Goal: Transaction & Acquisition: Purchase product/service

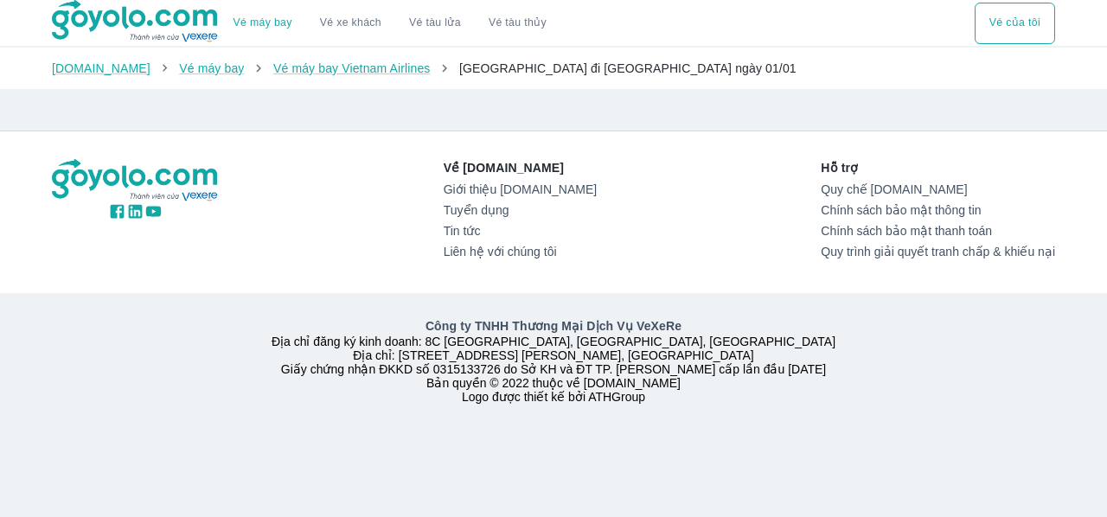
click at [756, 207] on div "Về Goyolo.com Giới thiệu Goyolo.com Tuyển dụng Tin tức Liên hệ với chúng tôi Hỗ…" at bounding box center [554, 212] width 1004 height 106
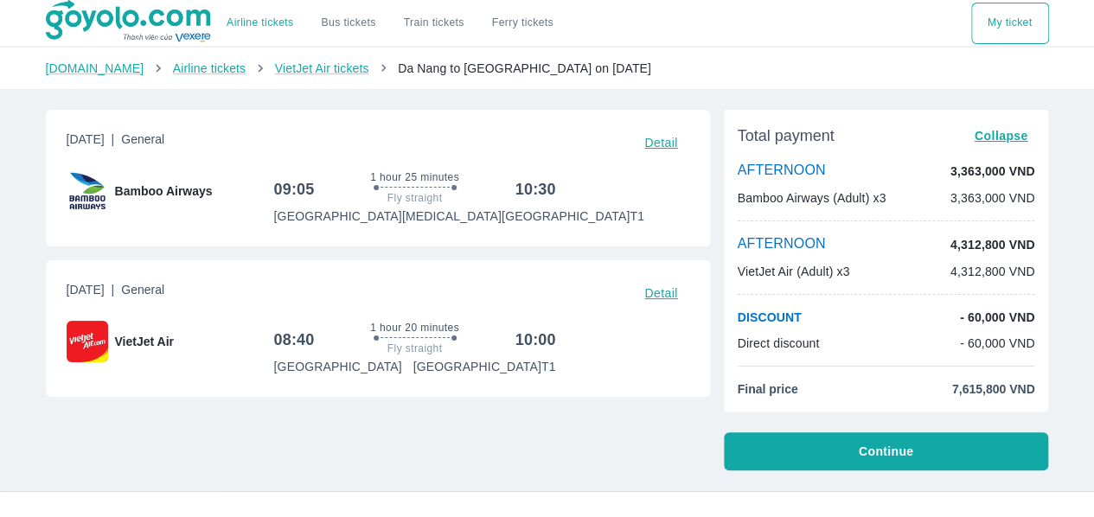
click at [561, 106] on div "Thursday, September 25, 2025 | General Detail Bamboo Airways 09:05 1 hour 25 mi…" at bounding box center [371, 283] width 678 height 375
click at [696, 441] on div "Thursday, September 25, 2025 | General Detail Bamboo Airways 09:05 1 hour 25 mi…" at bounding box center [371, 283] width 678 height 375
click at [1080, 190] on div "Airline tickets Bus tickets Train tickets Ferry tickets My ticket Goyolo.com Ai…" at bounding box center [547, 422] width 1094 height 844
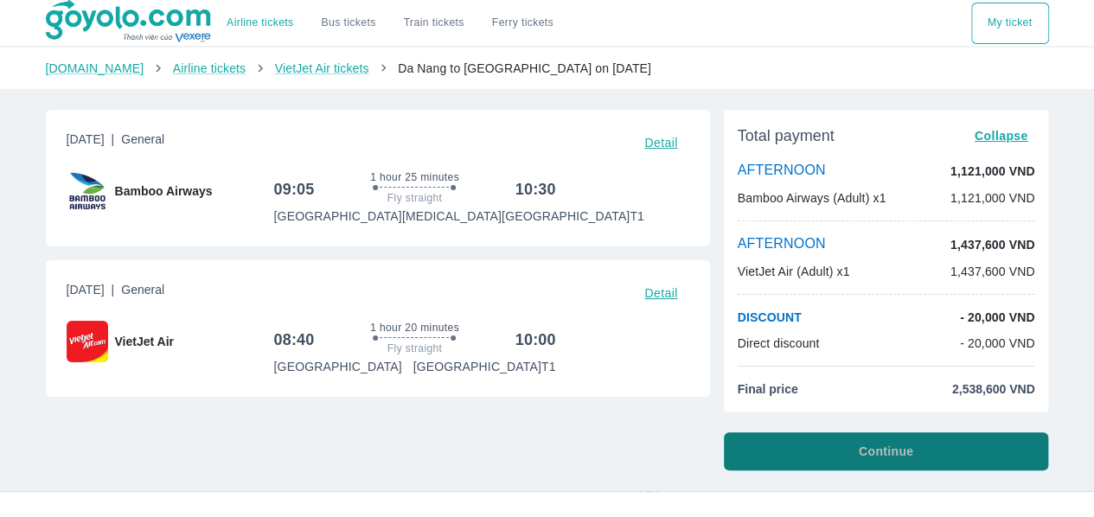
click at [813, 458] on button "Continue" at bounding box center [886, 452] width 325 height 38
click at [843, 461] on button "Continue" at bounding box center [886, 452] width 325 height 38
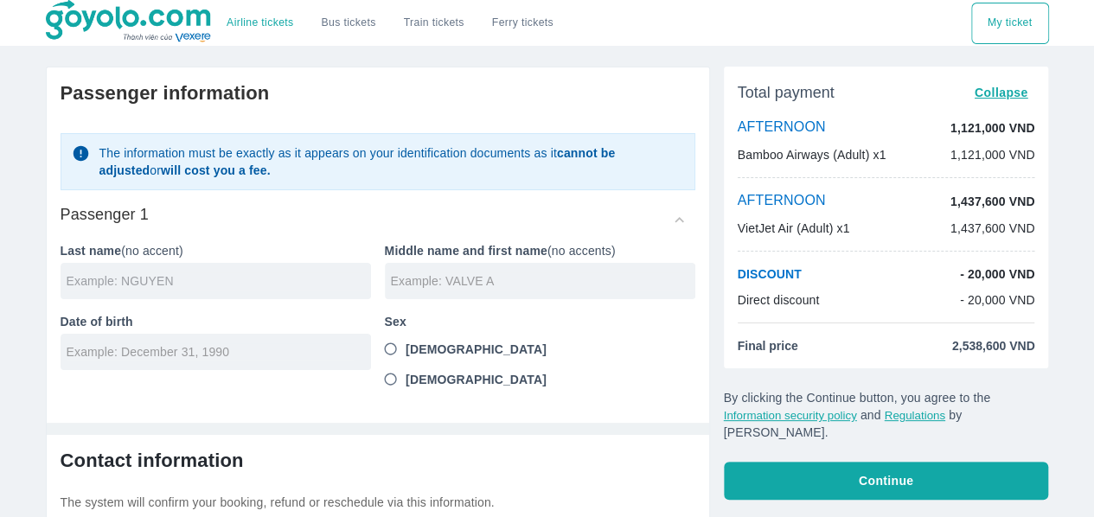
click at [303, 282] on input "text" at bounding box center [219, 281] width 305 height 17
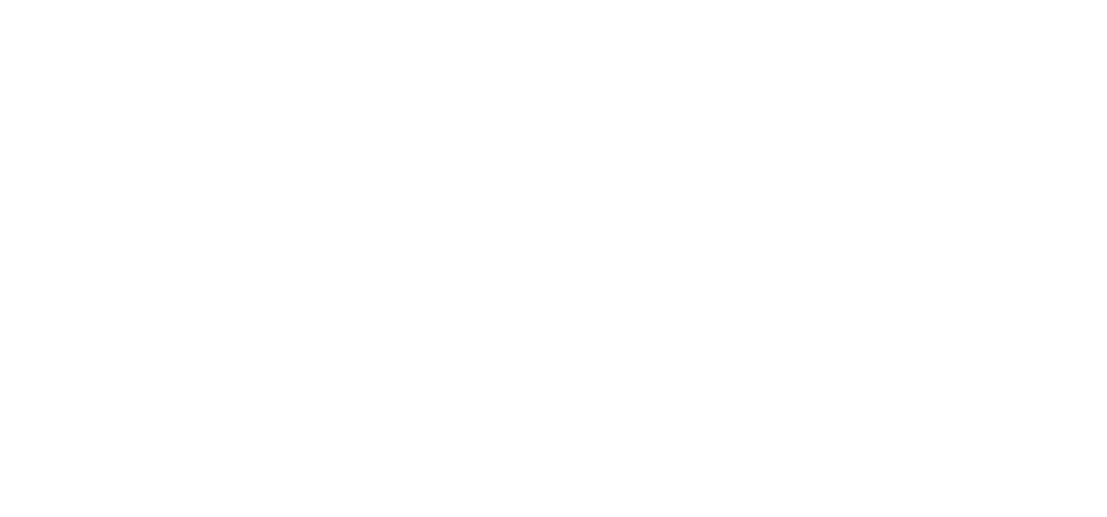
click at [581, 188] on div at bounding box center [553, 258] width 1107 height 517
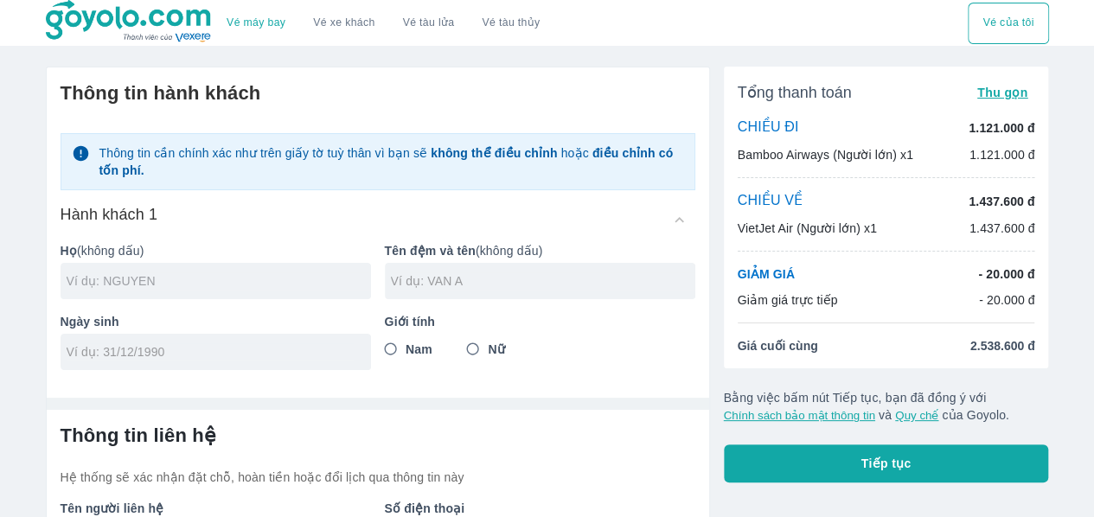
click at [207, 273] on input "text" at bounding box center [219, 281] width 305 height 17
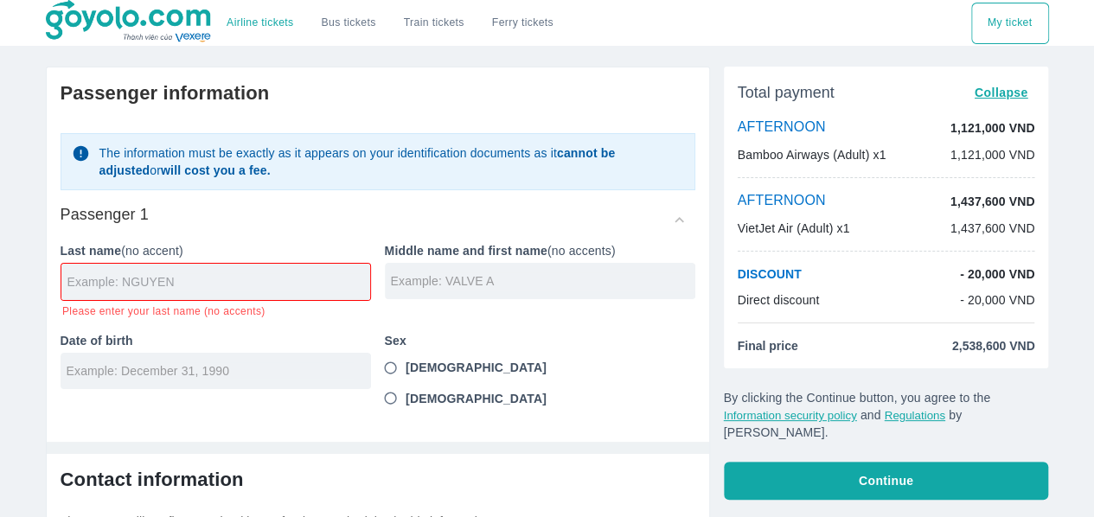
click at [282, 286] on input "text" at bounding box center [218, 281] width 303 height 17
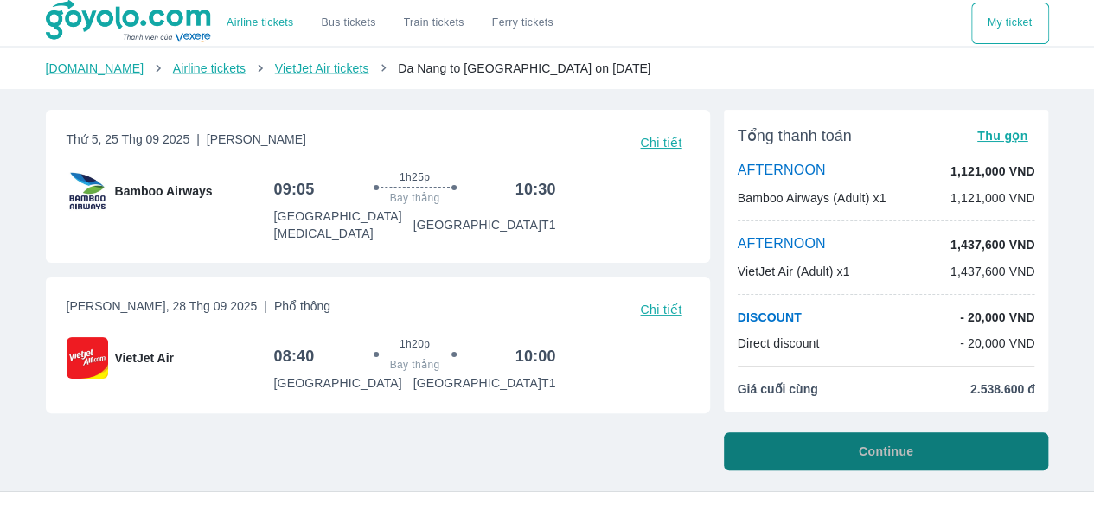
click at [858, 436] on button "Continue" at bounding box center [886, 452] width 325 height 38
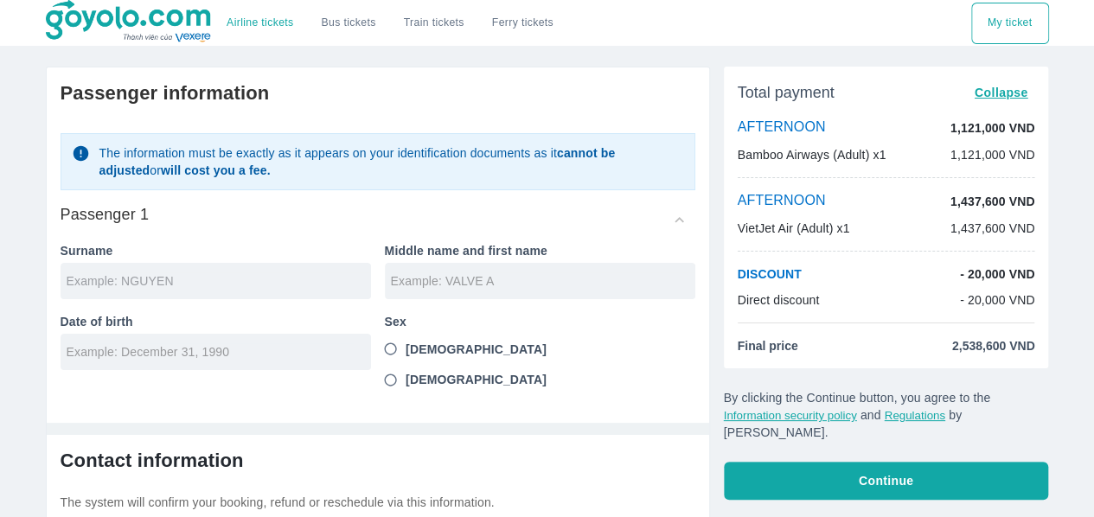
click at [225, 283] on input "text" at bounding box center [219, 281] width 305 height 17
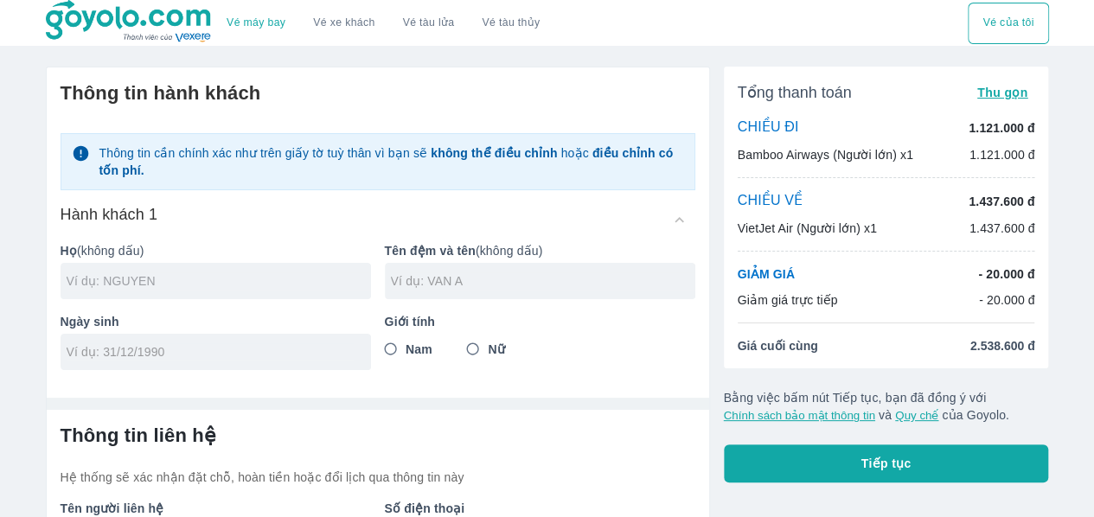
click at [202, 278] on input "text" at bounding box center [219, 281] width 305 height 17
type input "LARSEN"
click at [484, 291] on div at bounding box center [540, 281] width 311 height 36
type input "[PERSON_NAME] [PERSON_NAME]"
click at [388, 345] on input "Nam" at bounding box center [390, 349] width 31 height 31
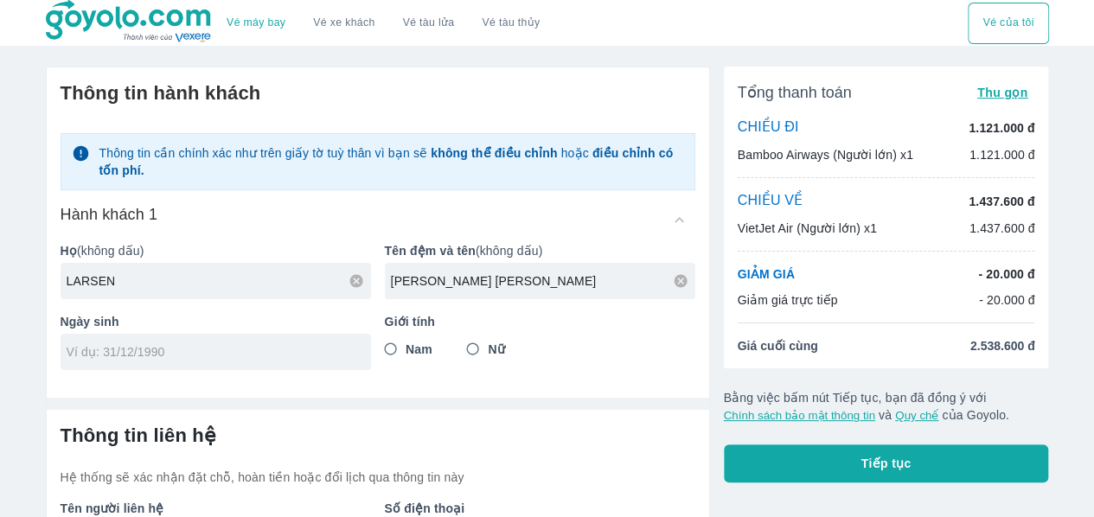
radio input "true"
click at [230, 346] on input "tel" at bounding box center [210, 351] width 287 height 17
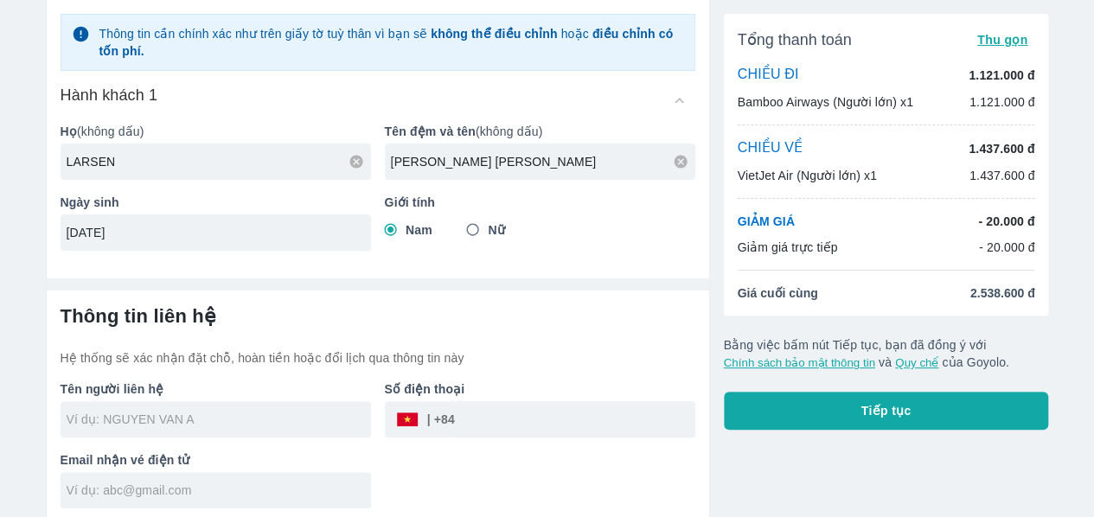
scroll to position [125, 0]
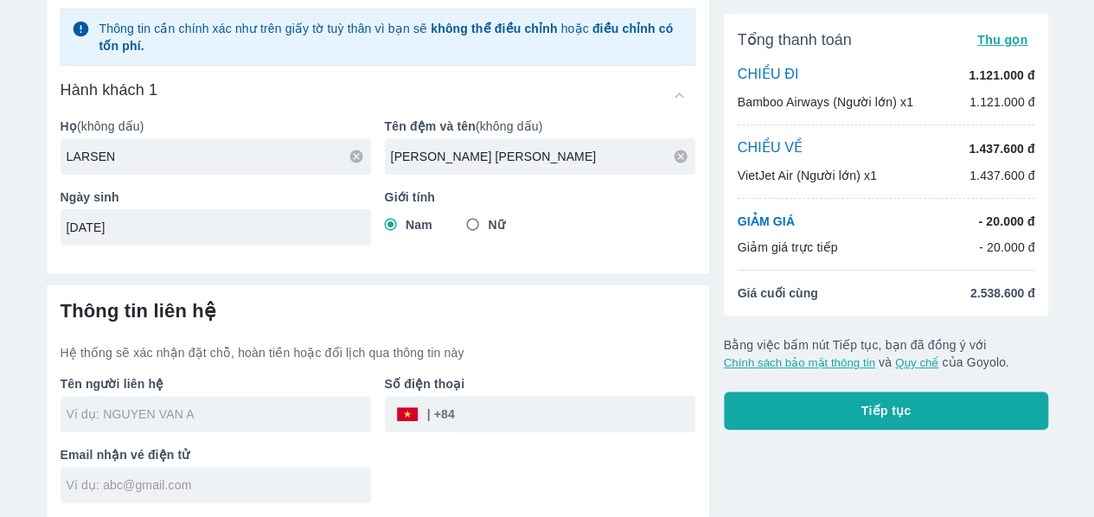
type input "[DATE]"
click at [261, 407] on input "text" at bounding box center [219, 414] width 305 height 17
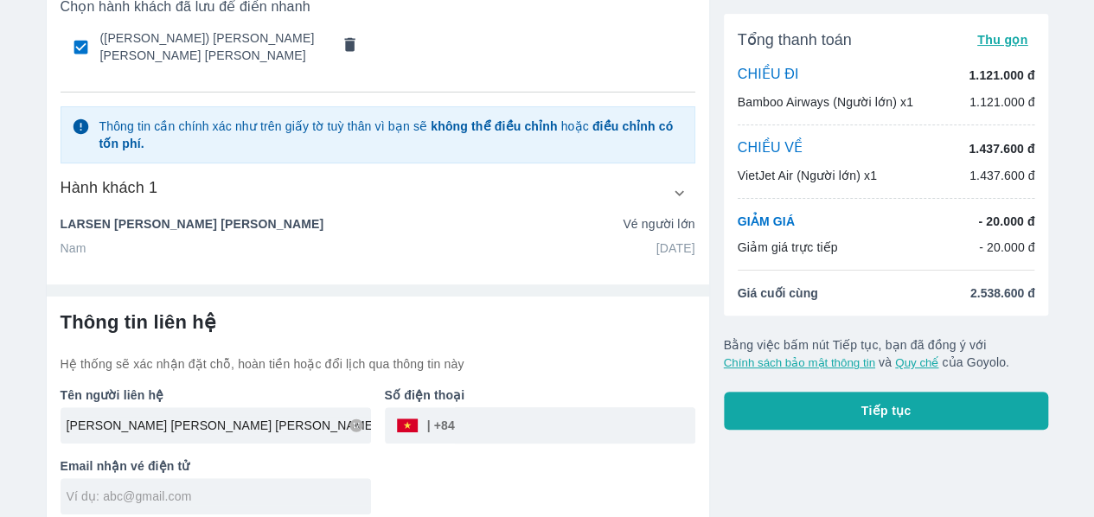
scroll to position [131, 0]
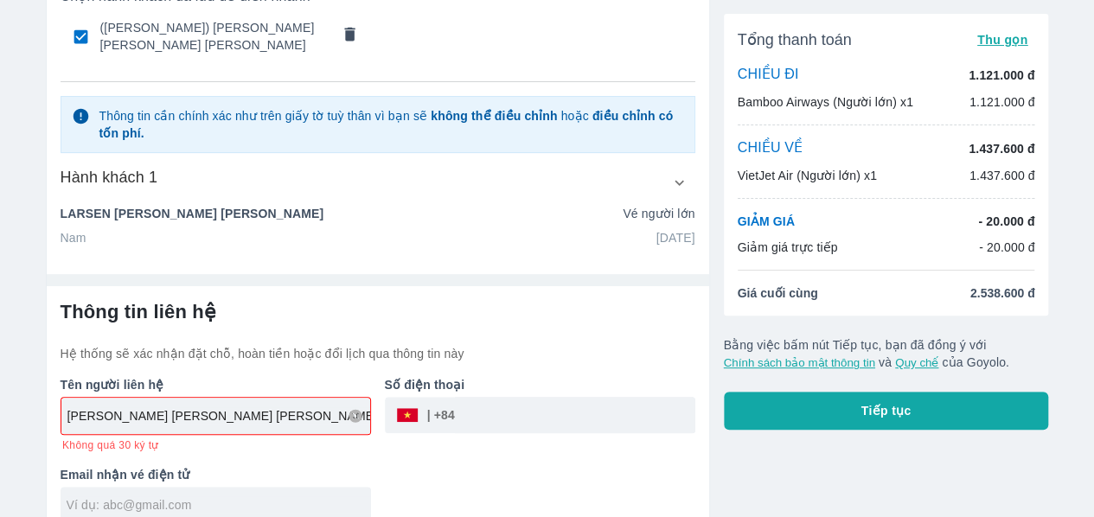
click at [480, 403] on input "tel" at bounding box center [575, 415] width 240 height 42
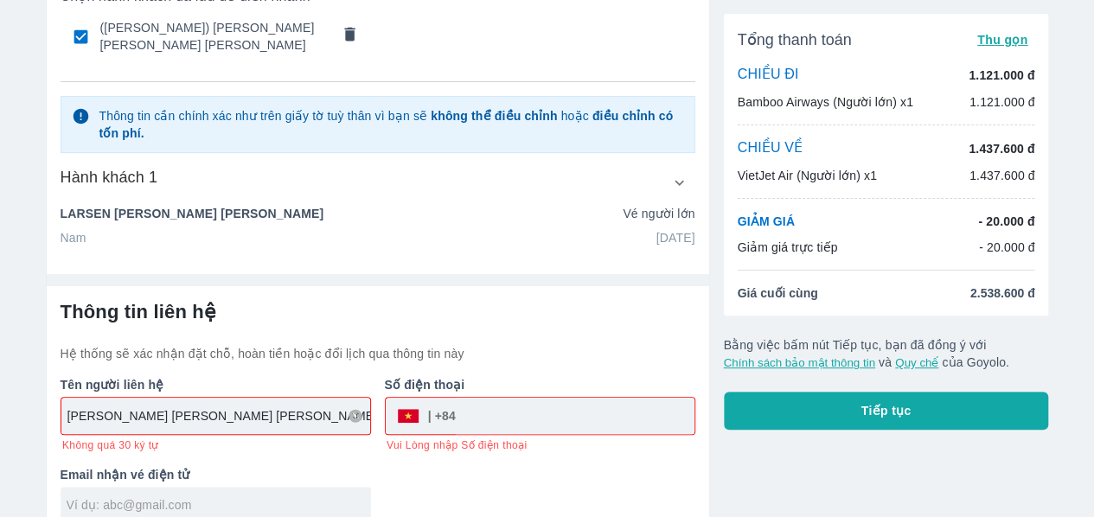
drag, startPoint x: 298, startPoint y: 414, endPoint x: 227, endPoint y: 414, distance: 70.9
click at [227, 414] on input "[PERSON_NAME] [PERSON_NAME] [PERSON_NAME]" at bounding box center [218, 415] width 303 height 17
type input "[PERSON_NAME] [PERSON_NAME] E"
click at [454, 416] on div "​" at bounding box center [426, 416] width 60 height 0
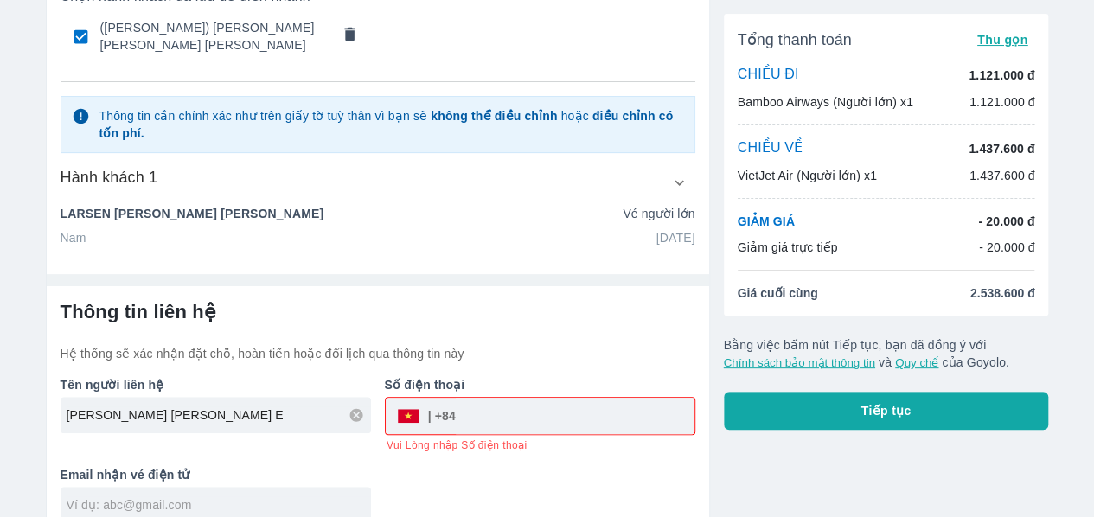
click at [478, 414] on input "tel" at bounding box center [575, 416] width 239 height 42
type input "399328066"
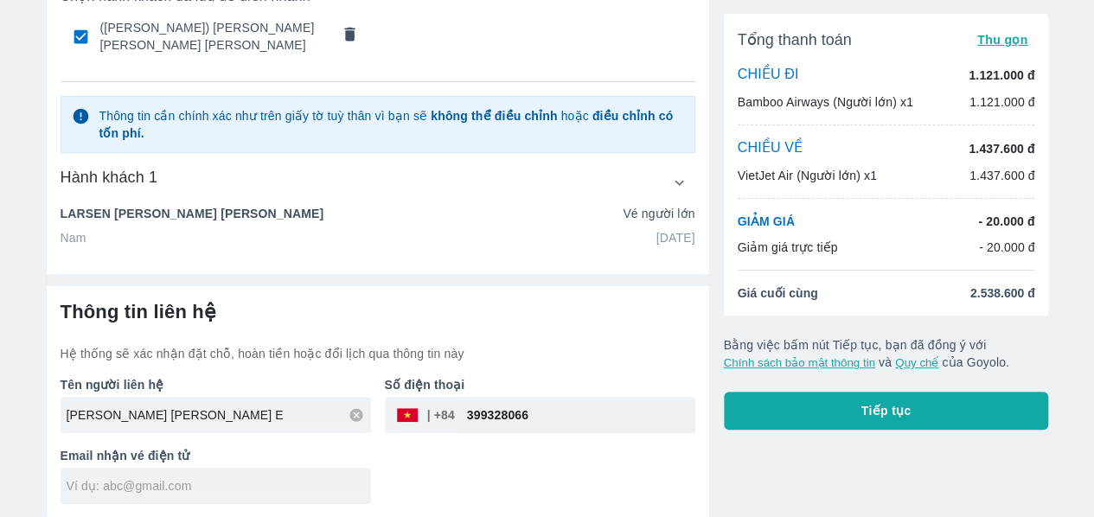
click at [481, 471] on div "Tên người liên hệ [PERSON_NAME] [PERSON_NAME] E Số điện thoại ​ 399328066 Email…" at bounding box center [371, 433] width 649 height 142
click at [329, 486] on input "text" at bounding box center [219, 486] width 305 height 17
type input "[EMAIL_ADDRESS][DOMAIN_NAME]"
click at [856, 403] on button "Tiếp tục" at bounding box center [886, 411] width 325 height 38
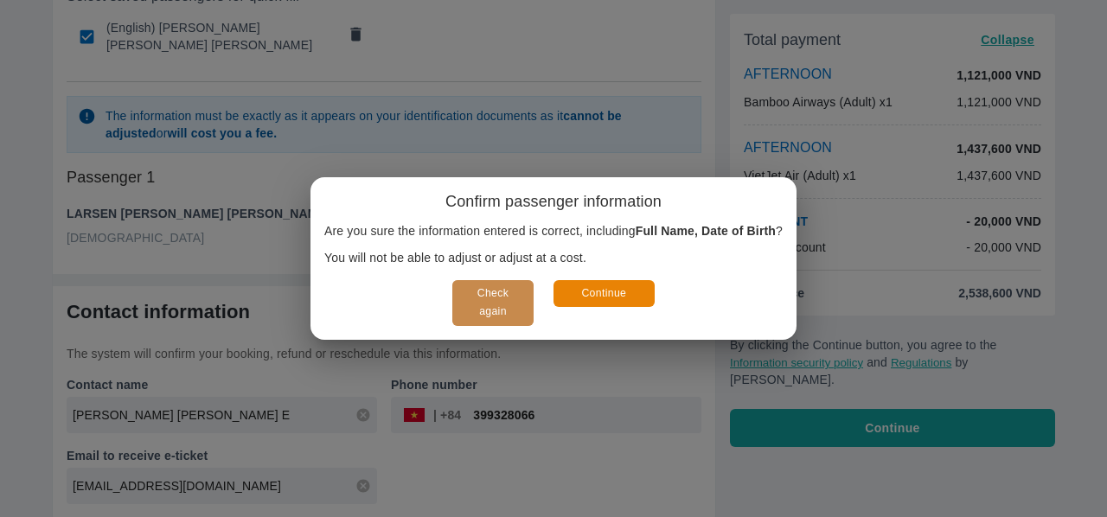
click at [497, 287] on font "Check again" at bounding box center [493, 302] width 31 height 30
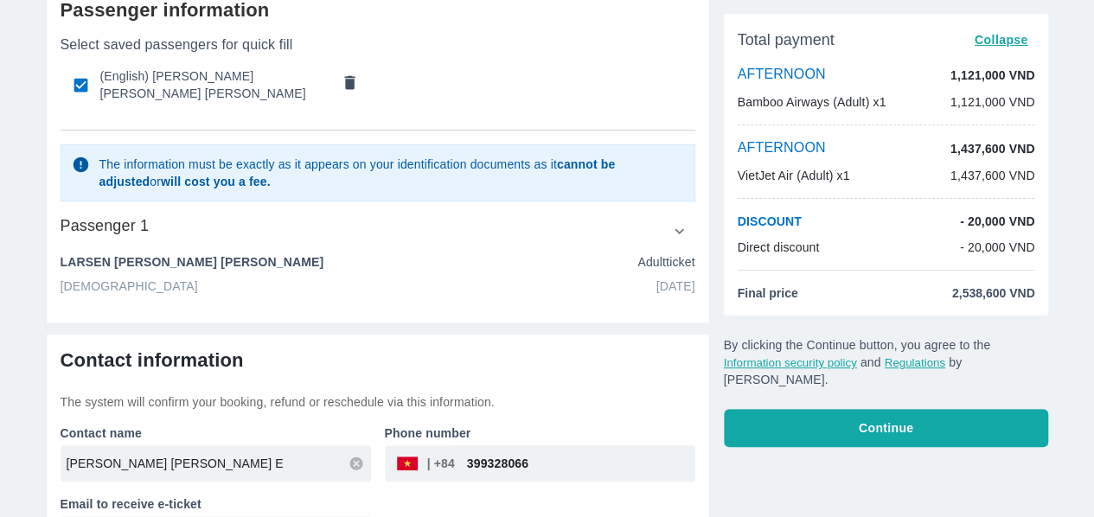
scroll to position [80, 0]
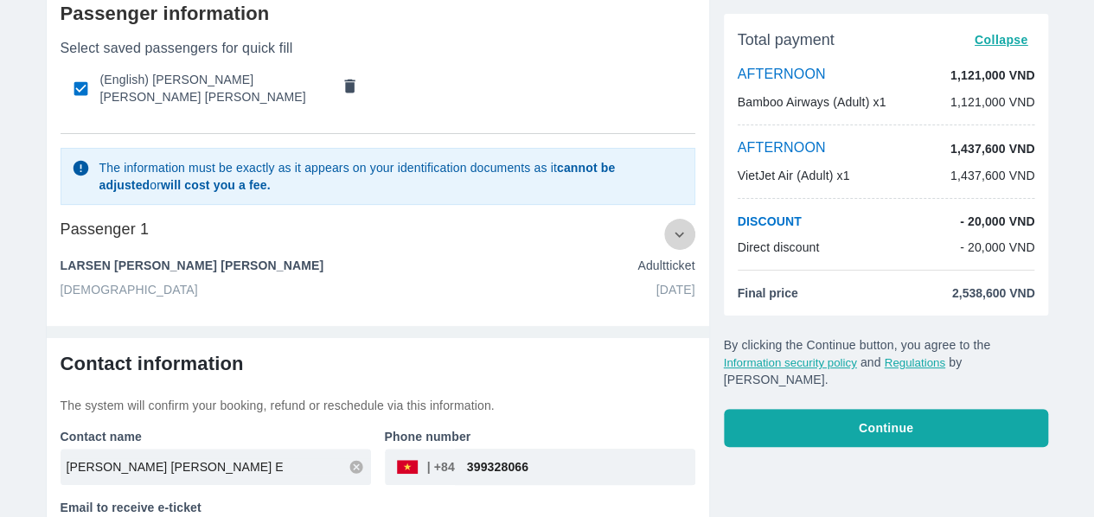
click at [678, 236] on icon "button" at bounding box center [679, 235] width 18 height 18
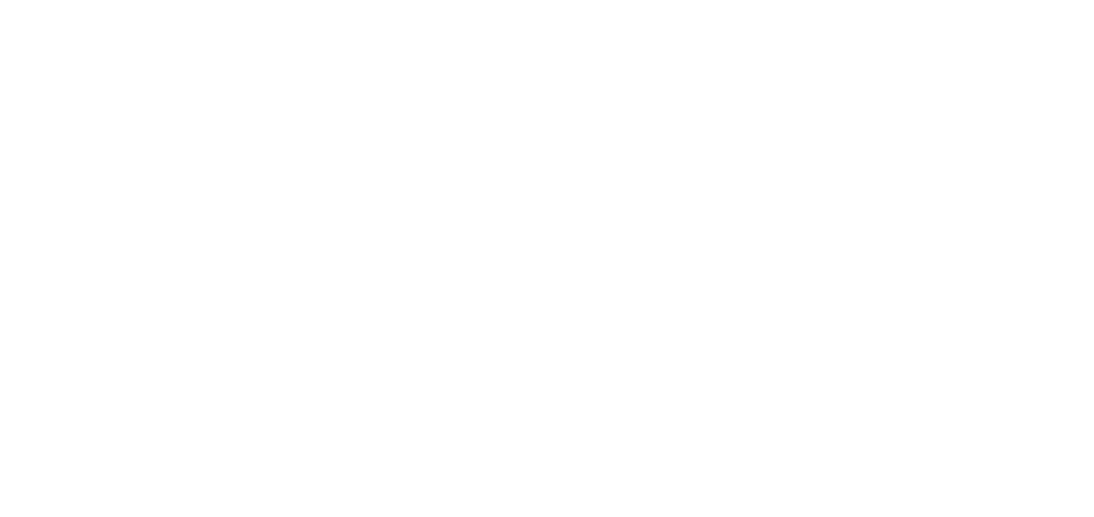
scroll to position [0, 0]
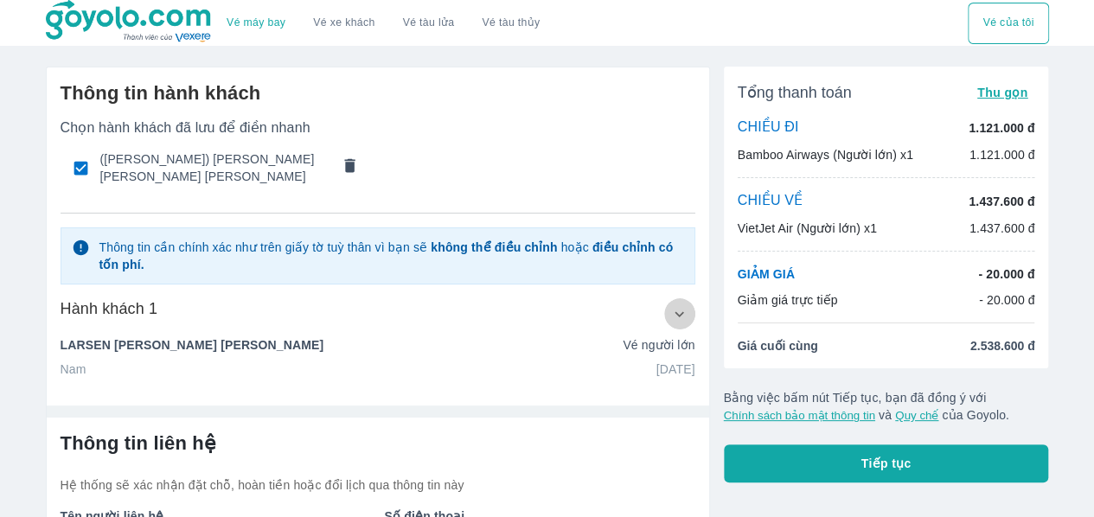
click at [680, 317] on icon "button" at bounding box center [679, 314] width 18 height 18
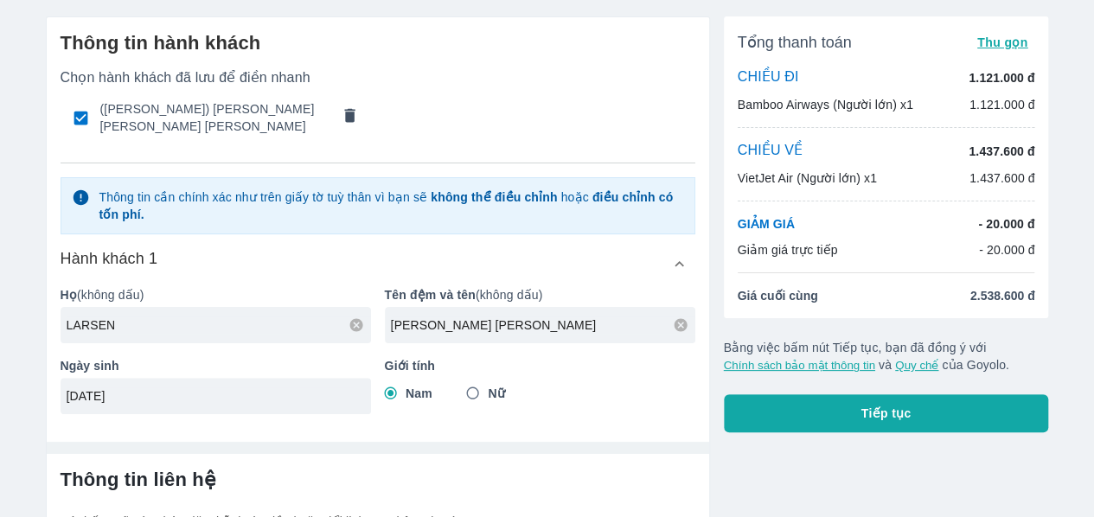
scroll to position [48, 0]
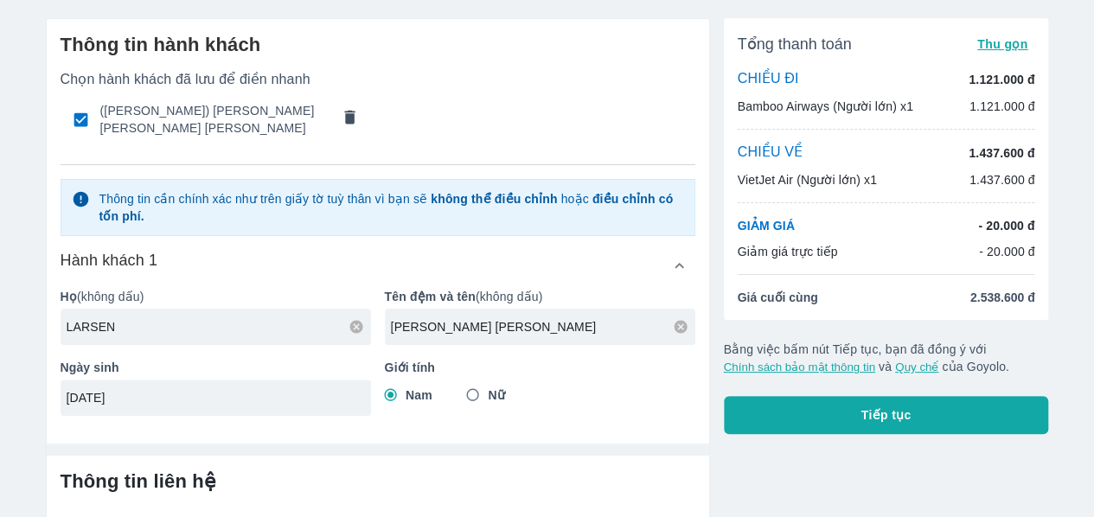
click at [581, 256] on div "Hành khách 1" at bounding box center [378, 265] width 635 height 31
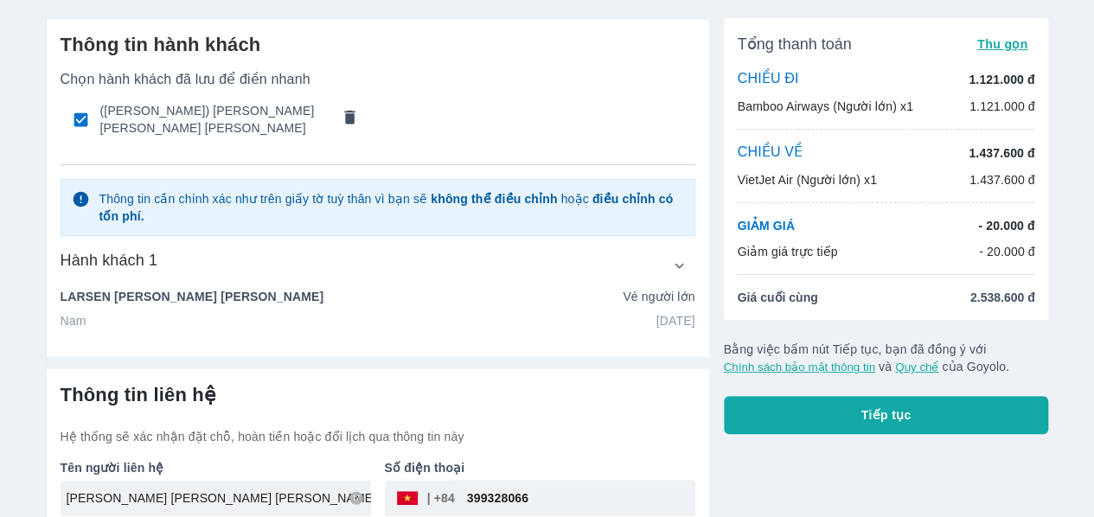
scroll to position [131, 0]
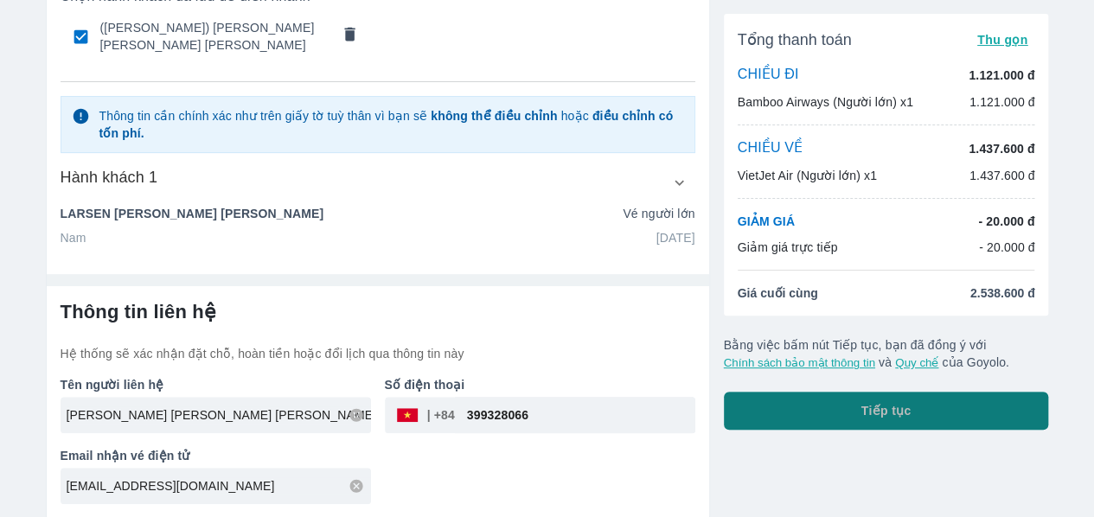
click at [832, 408] on button "Tiếp tục" at bounding box center [886, 411] width 325 height 38
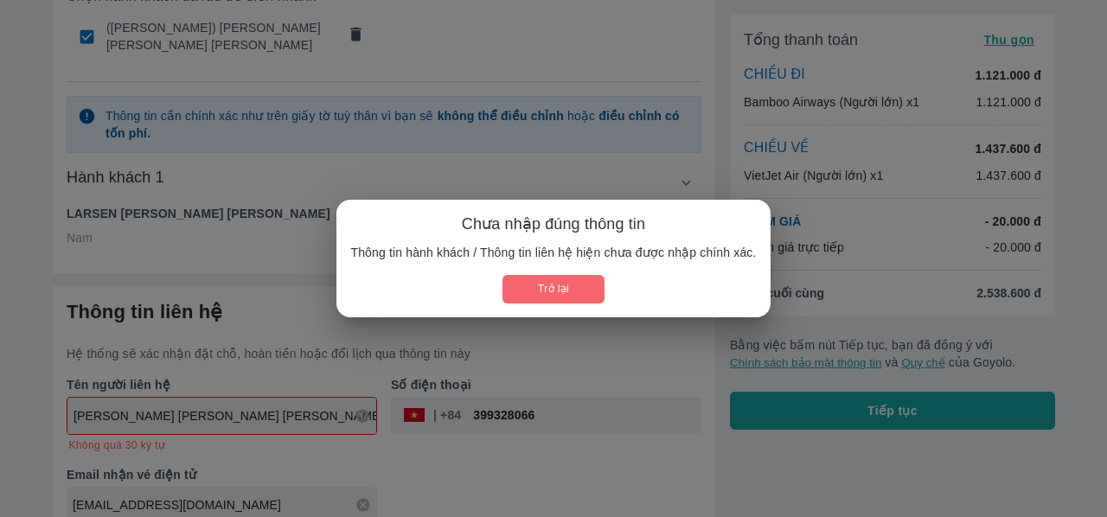
click at [590, 283] on button "Trở lại" at bounding box center [553, 289] width 101 height 29
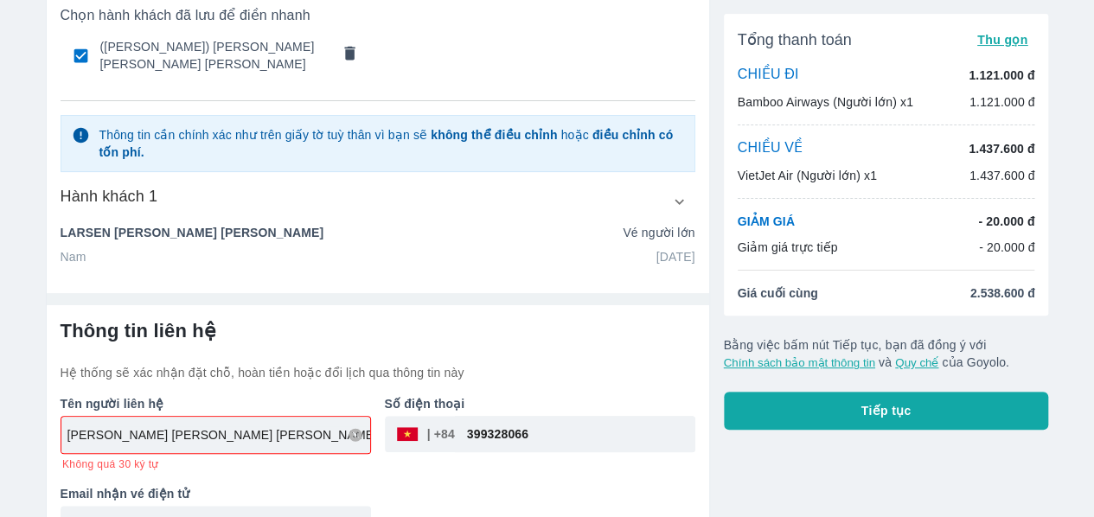
scroll to position [150, 0]
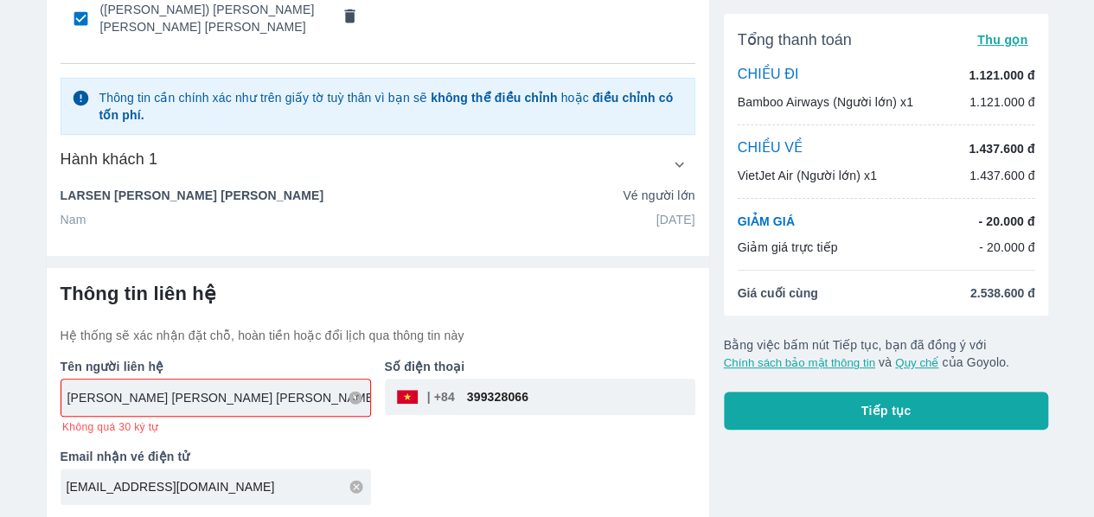
drag, startPoint x: 318, startPoint y: 398, endPoint x: 227, endPoint y: 401, distance: 91.8
click at [227, 401] on input "[PERSON_NAME] [PERSON_NAME] [PERSON_NAME]" at bounding box center [218, 397] width 303 height 17
type input "[PERSON_NAME] [PERSON_NAME] E"
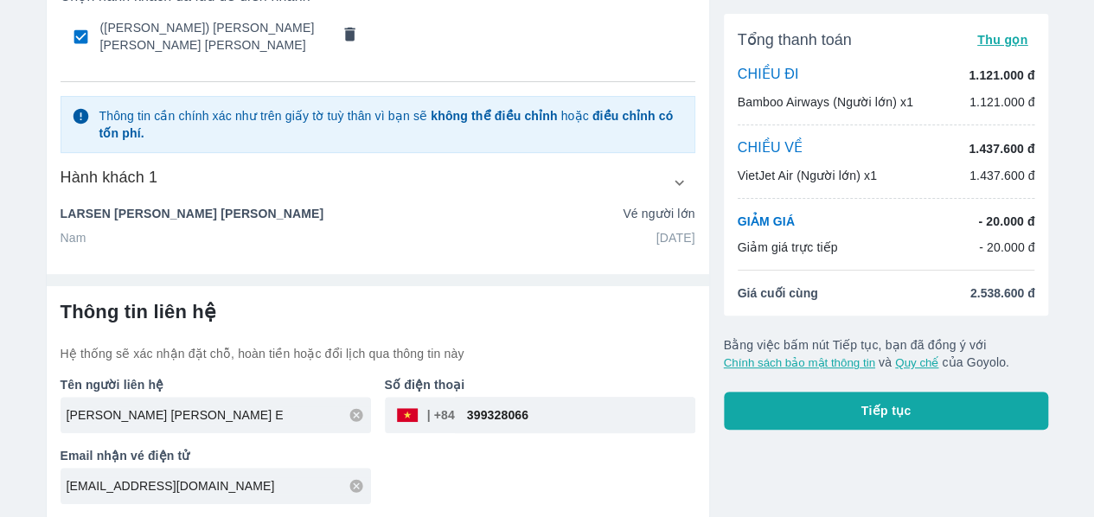
click at [303, 428] on div "Tên người liên hệ [PERSON_NAME] [PERSON_NAME] E" at bounding box center [209, 397] width 324 height 71
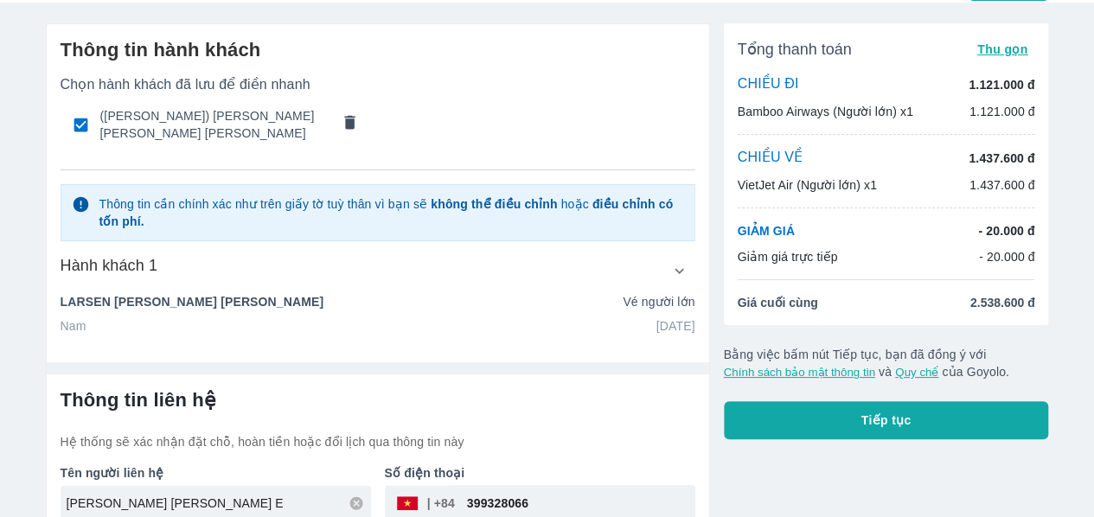
scroll to position [43, 0]
click at [568, 276] on div "Hành khách 1" at bounding box center [378, 270] width 635 height 31
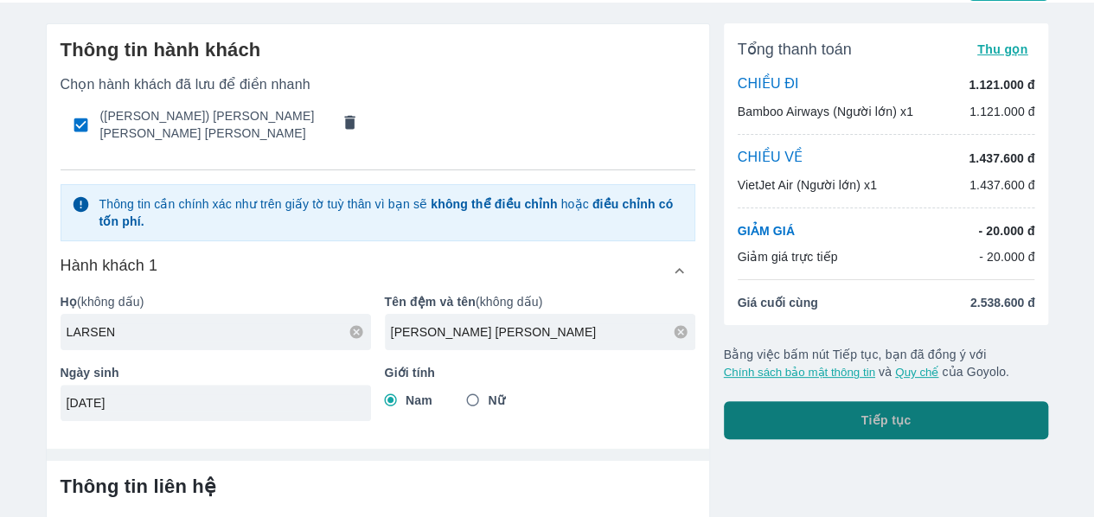
click at [824, 405] on button "Tiếp tục" at bounding box center [886, 420] width 325 height 38
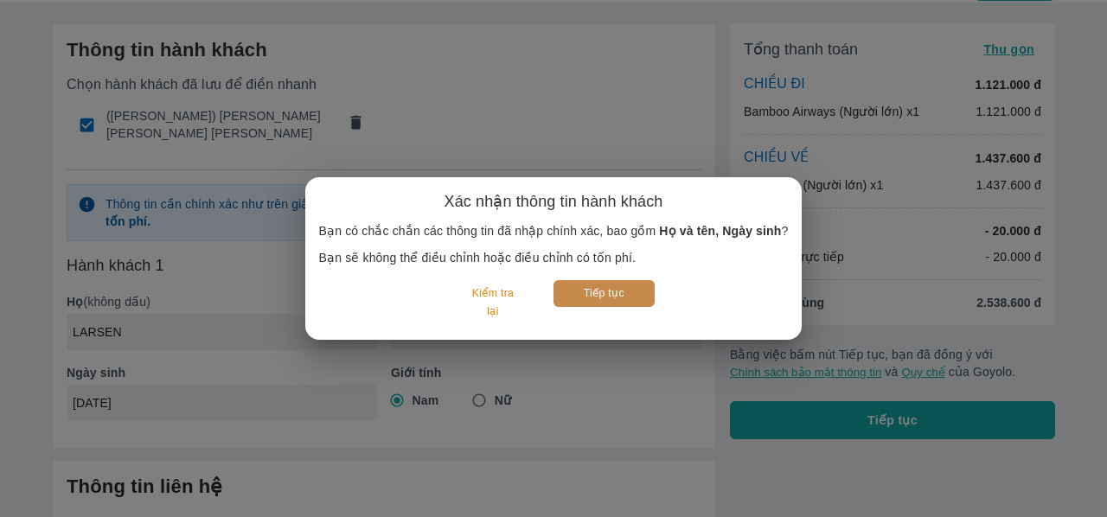
click at [598, 297] on button "Tiếp tục" at bounding box center [604, 293] width 101 height 27
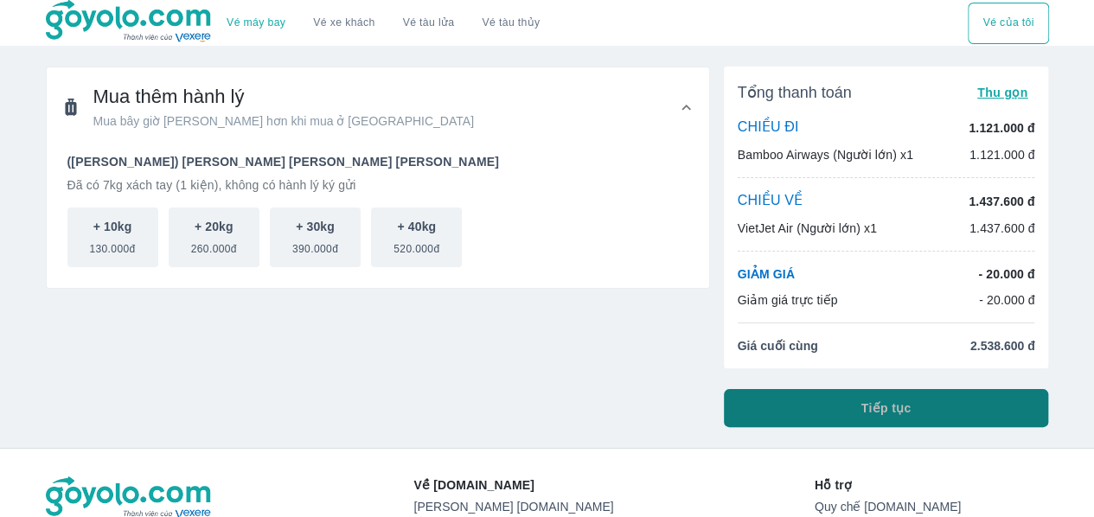
click at [782, 405] on button "Tiếp tục" at bounding box center [886, 408] width 325 height 38
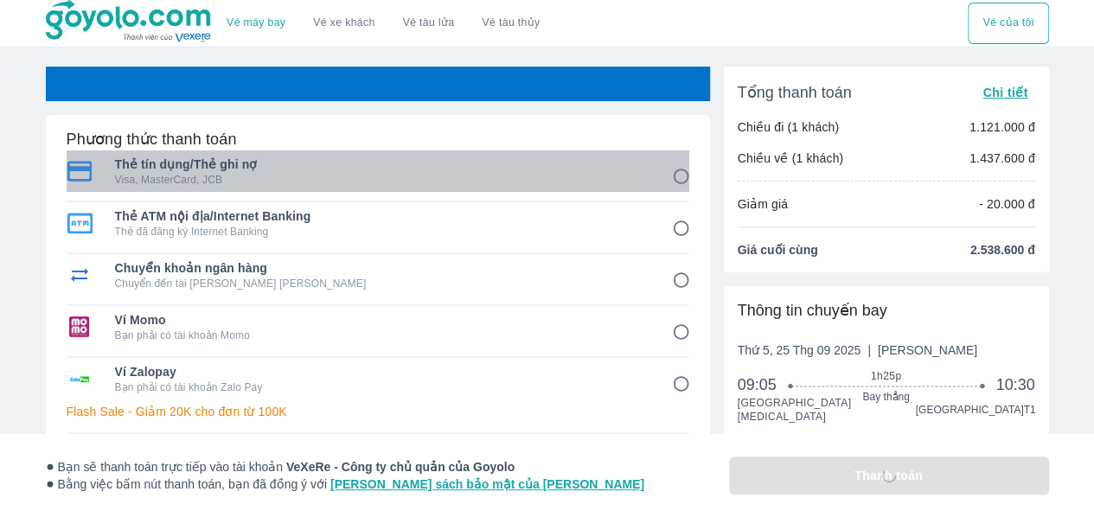
click at [516, 156] on span "Thẻ tín dụng/Thẻ ghi nợ" at bounding box center [381, 164] width 533 height 17
radio input "true"
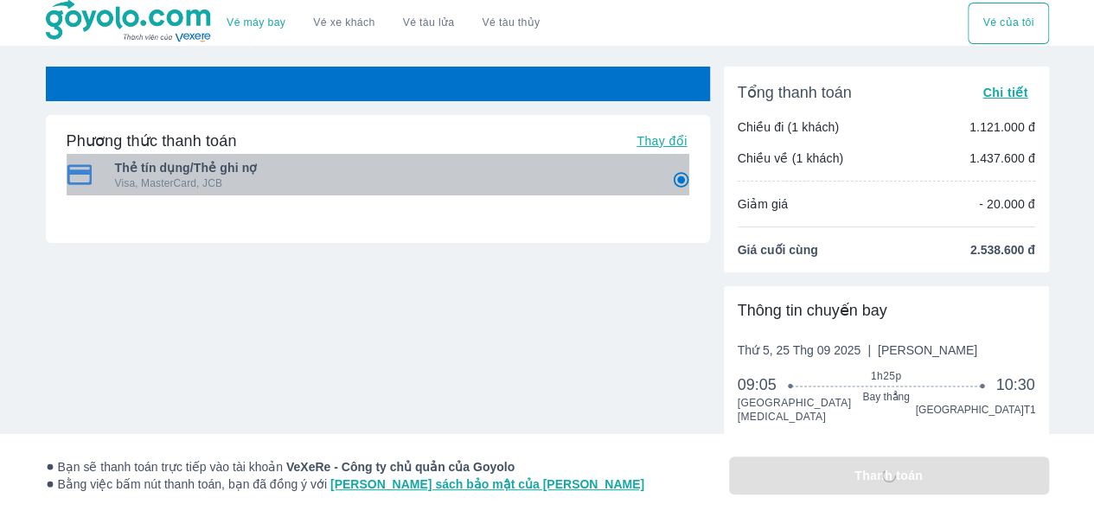
click at [588, 180] on p "Visa, MasterCard, JCB" at bounding box center [381, 183] width 533 height 14
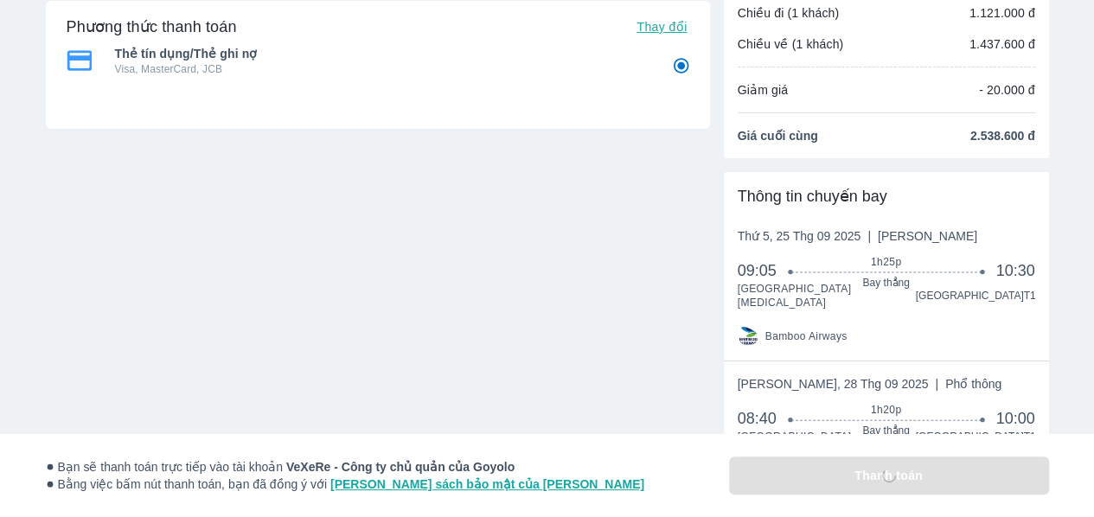
scroll to position [136, 0]
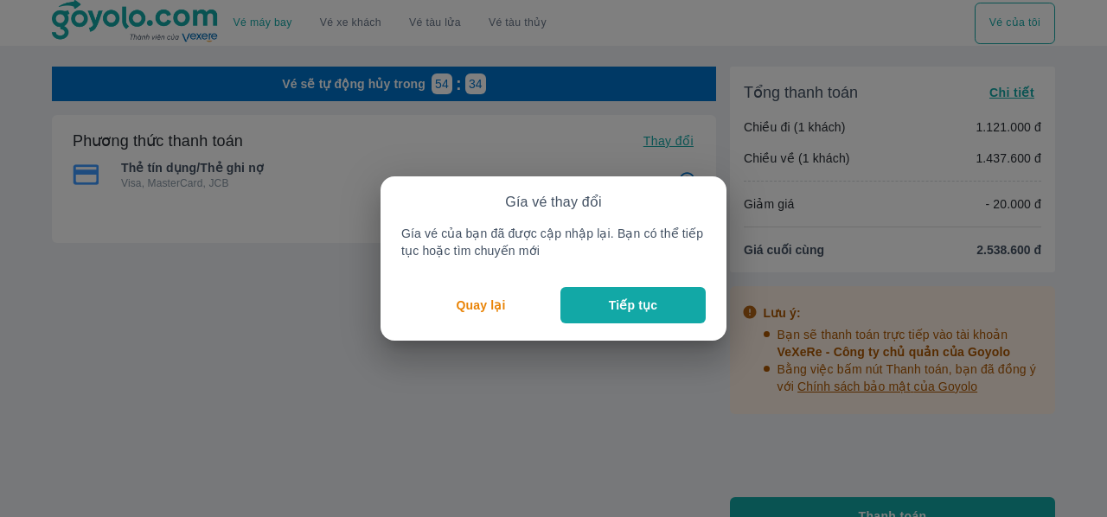
click at [632, 311] on p "Tiếp tục" at bounding box center [633, 305] width 48 height 17
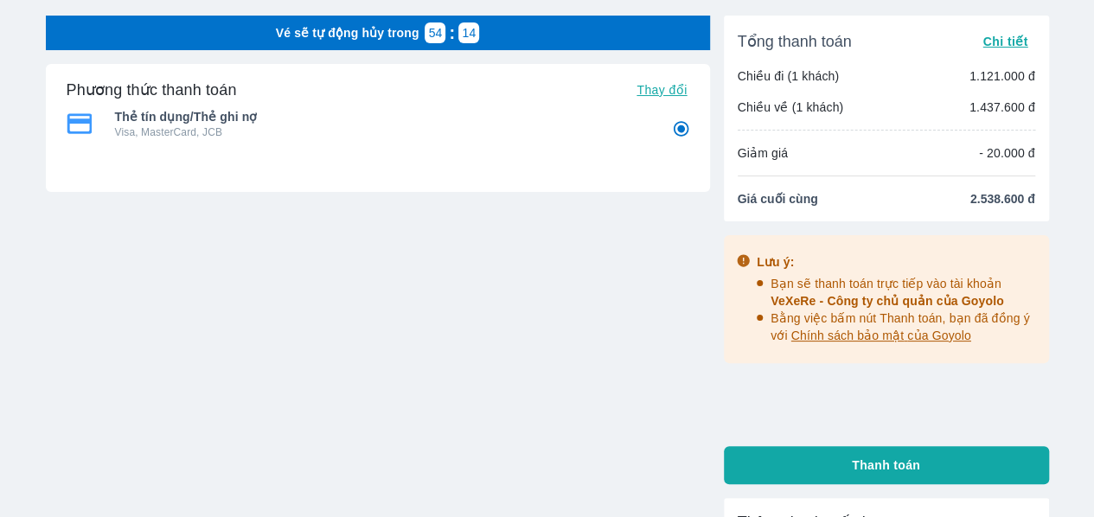
scroll to position [63, 0]
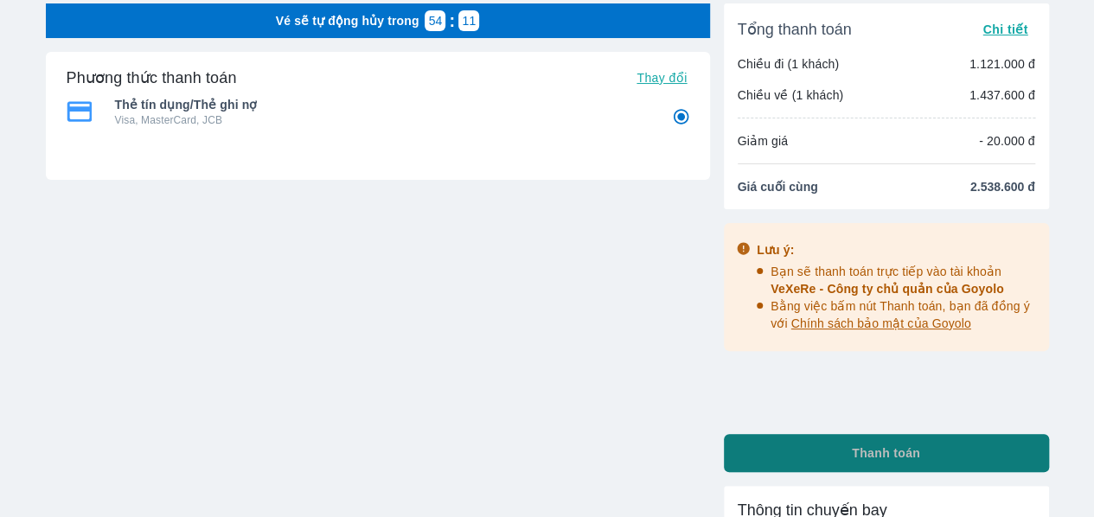
click at [795, 458] on button "Thanh toán" at bounding box center [886, 453] width 325 height 38
radio input "false"
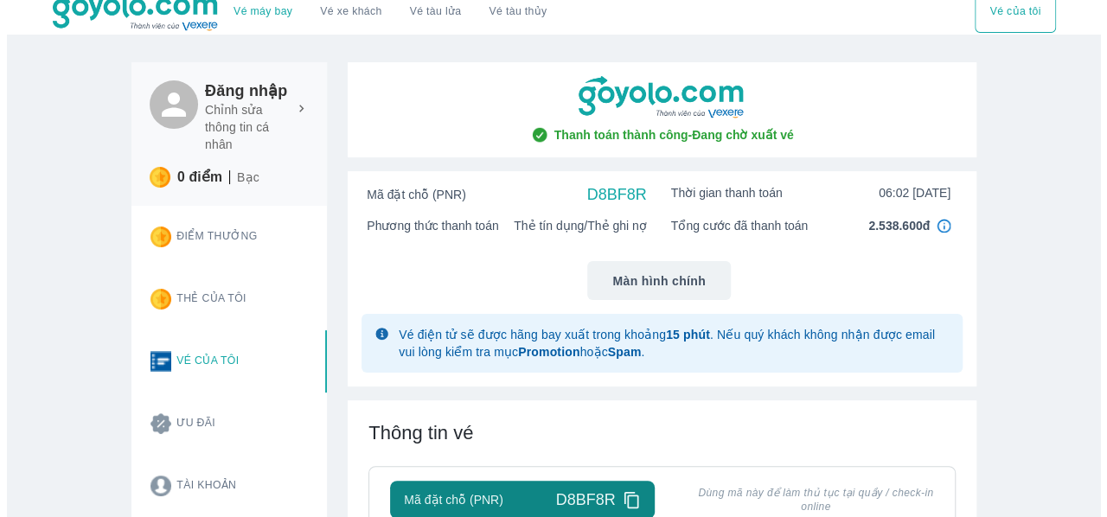
scroll to position [12, 0]
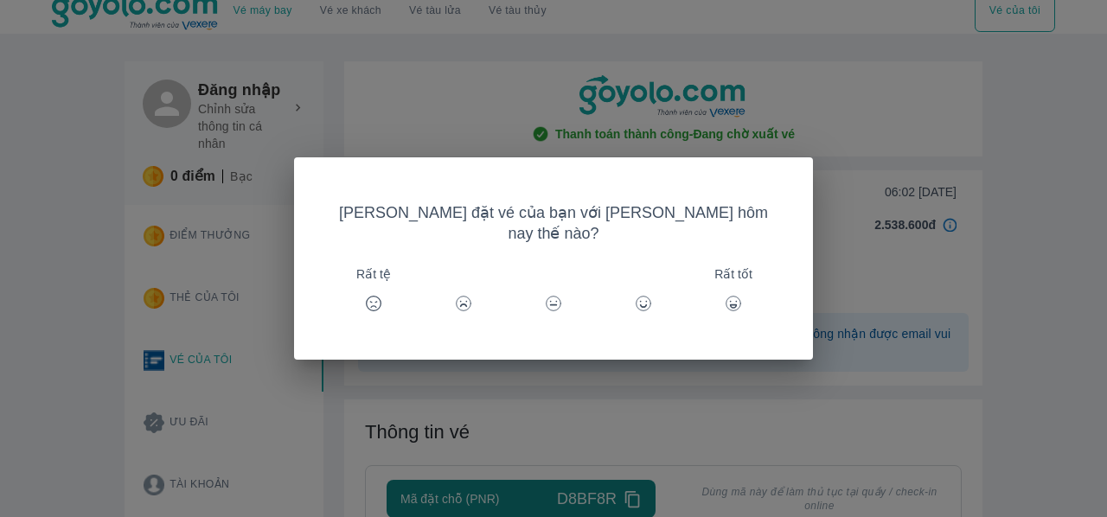
click at [649, 292] on div at bounding box center [644, 304] width 42 height 42
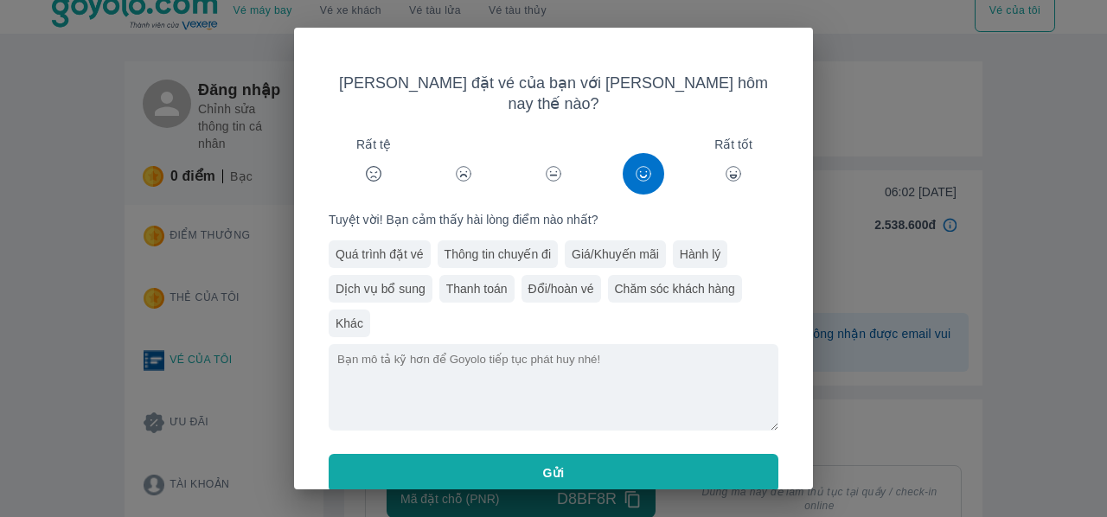
scroll to position [13, 0]
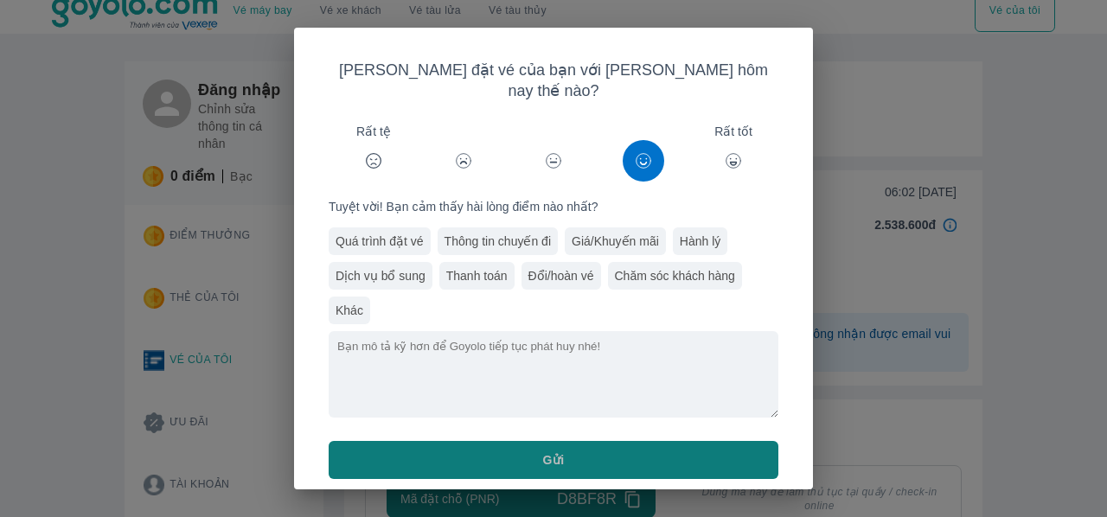
click at [662, 441] on button "Gửi" at bounding box center [554, 460] width 450 height 38
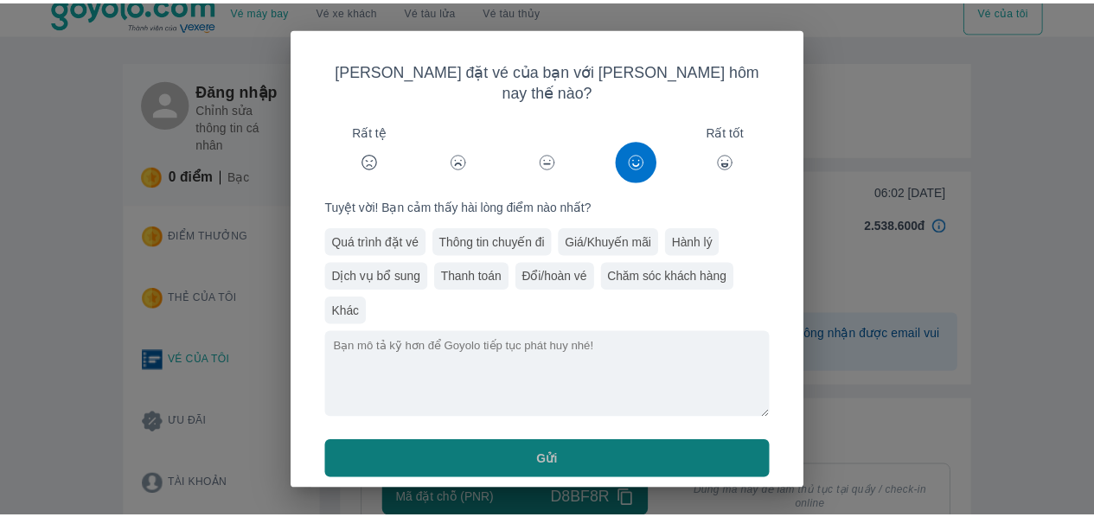
scroll to position [0, 0]
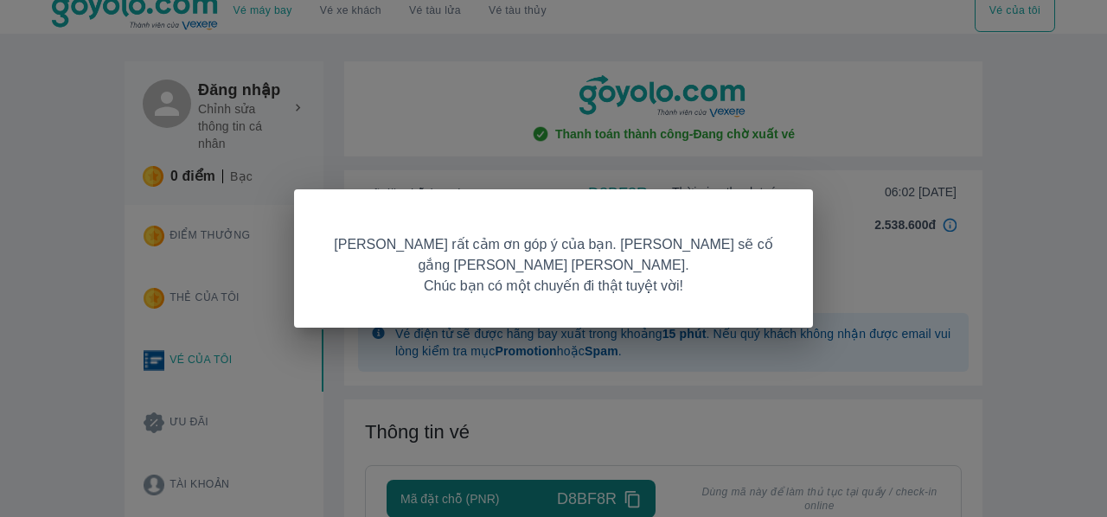
click at [1036, 169] on div "[PERSON_NAME] rất cảm ơn góp ý của bạn. [PERSON_NAME] sẽ cố gắng [PERSON_NAME] …" at bounding box center [553, 258] width 1107 height 517
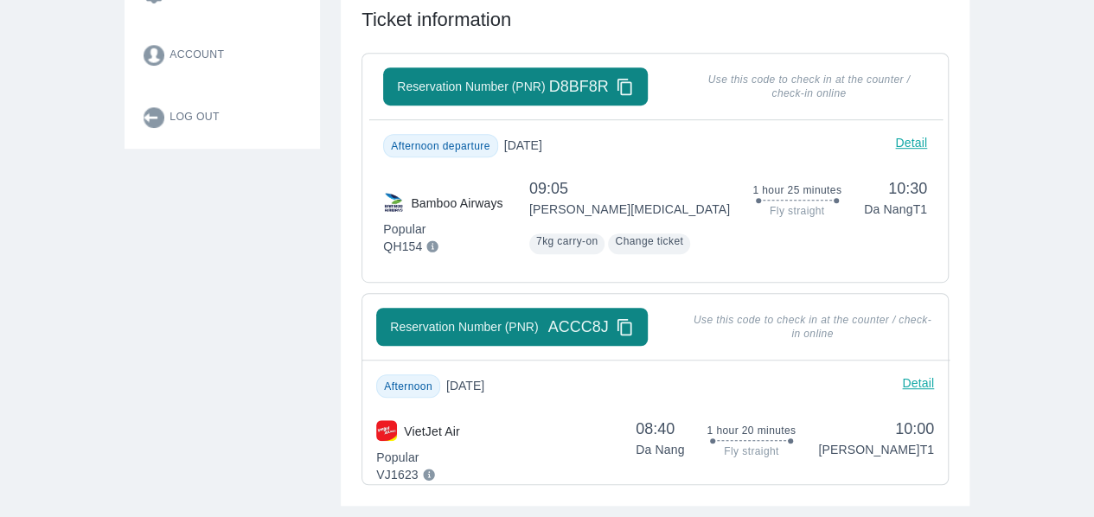
scroll to position [435, 0]
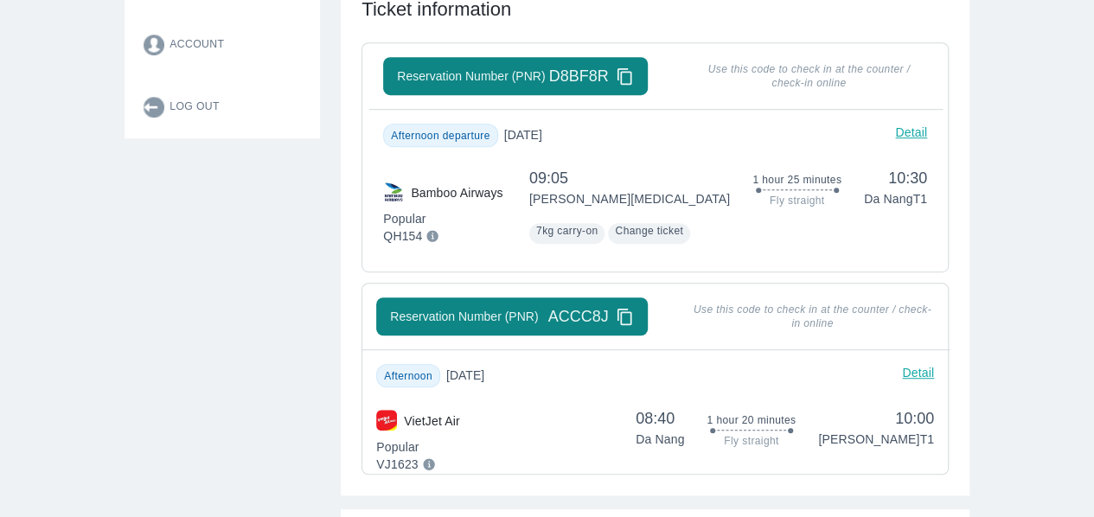
click at [1016, 258] on div "Airline tickets Bus tickets Train tickets Ferry tickets My ticket Log in Edit p…" at bounding box center [547, 465] width 1094 height 1800
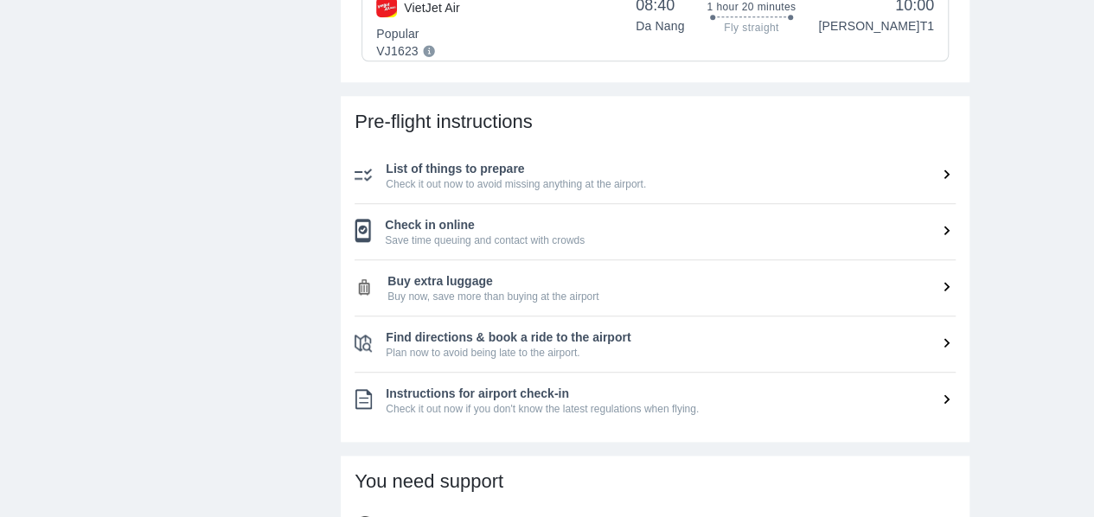
scroll to position [852, 0]
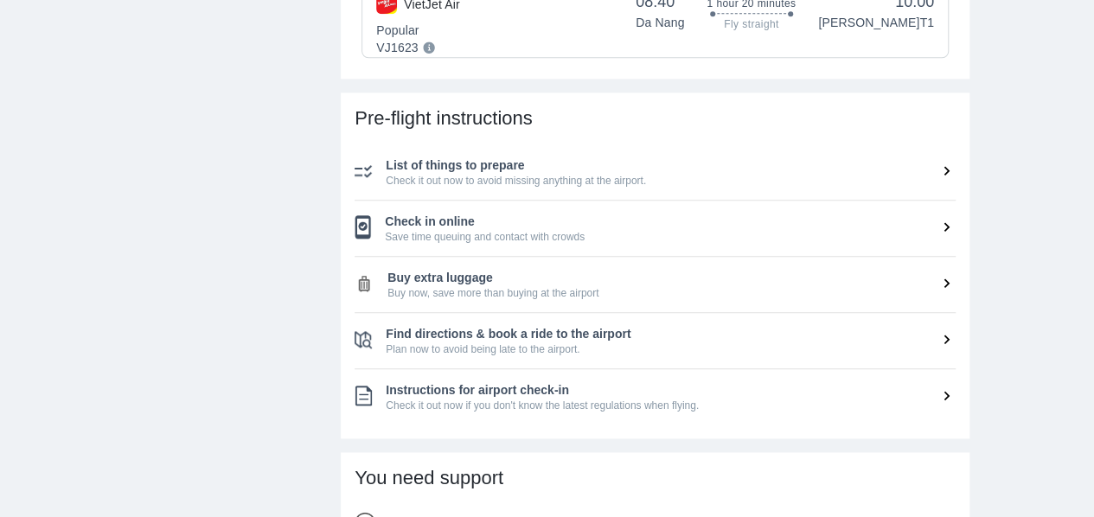
click at [822, 175] on span "Check it out now to avoid missing anything at the airport." at bounding box center [671, 181] width 570 height 14
click at [943, 172] on icon at bounding box center [947, 171] width 18 height 18
click at [942, 172] on icon at bounding box center [947, 171] width 18 height 18
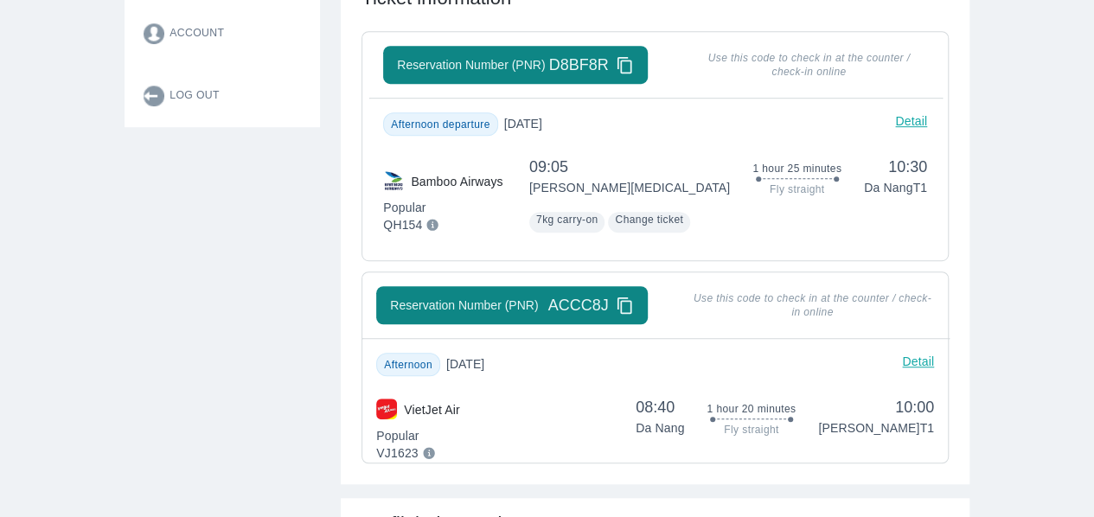
scroll to position [443, 0]
